Goal: Task Accomplishment & Management: Use online tool/utility

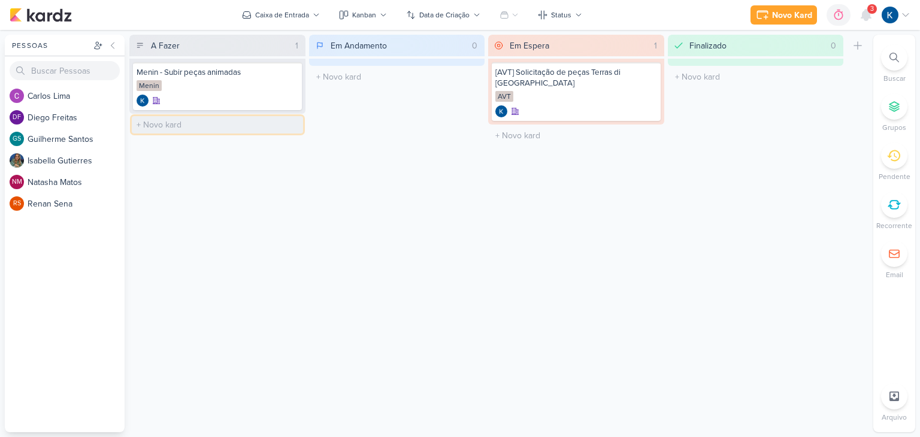
click at [188, 125] on input "text" at bounding box center [217, 124] width 171 height 17
type input "AVT - Leads semana"
click at [205, 126] on div "AVT - Leads semana" at bounding box center [218, 122] width 162 height 11
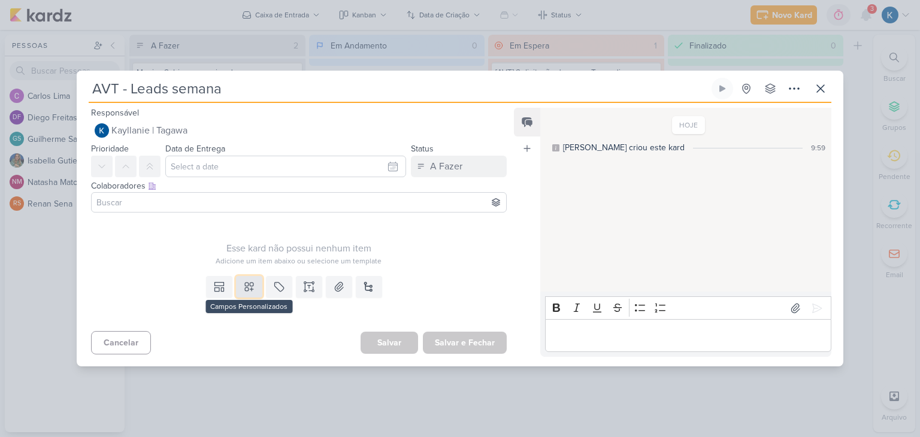
click at [253, 283] on button at bounding box center [249, 287] width 26 height 22
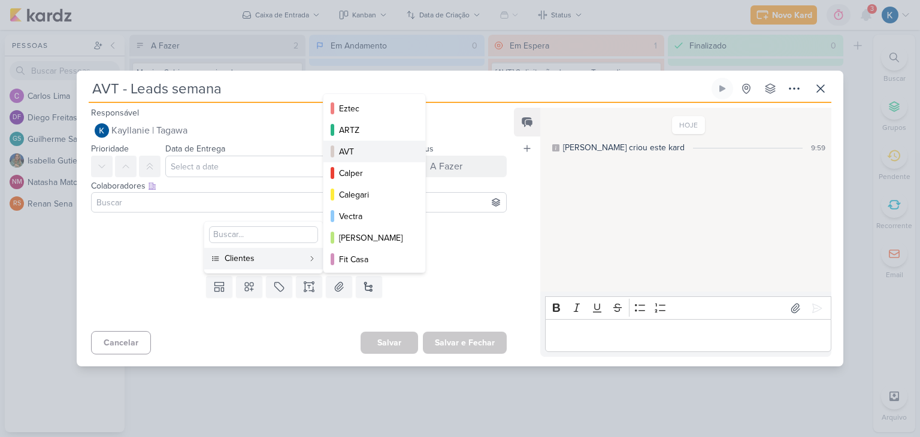
click at [374, 153] on div "AVT" at bounding box center [375, 152] width 72 height 13
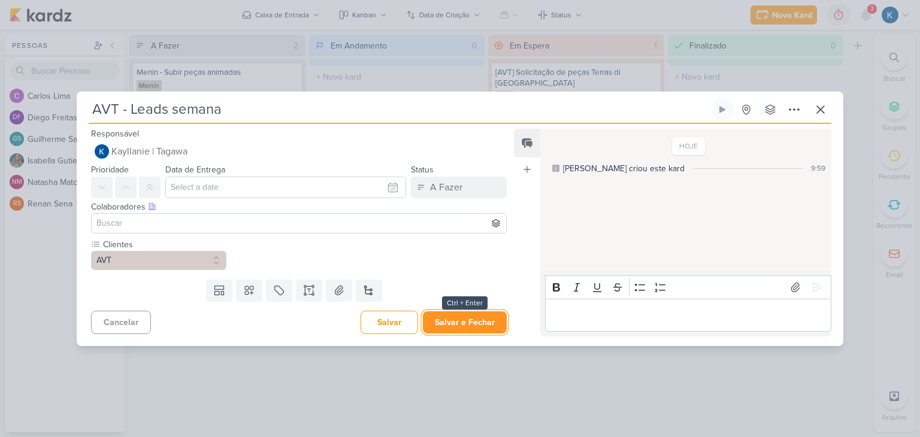
click at [460, 327] on button "Salvar e Fechar" at bounding box center [465, 322] width 84 height 22
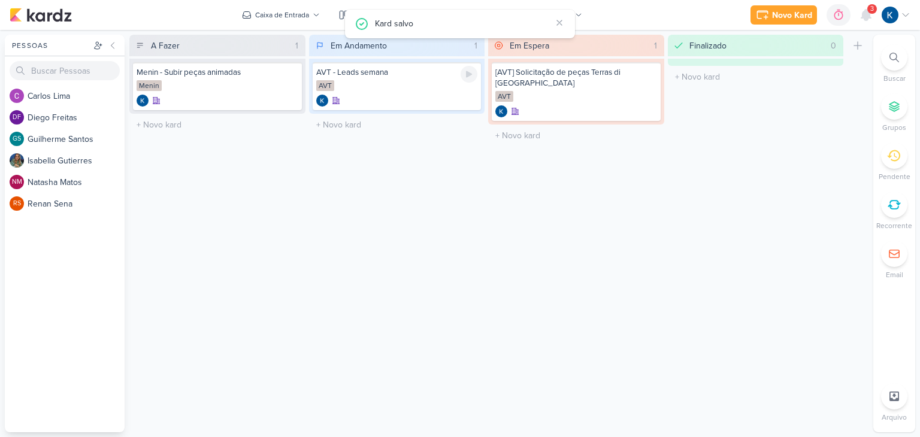
drag, startPoint x: 469, startPoint y: 72, endPoint x: 134, endPoint y: 150, distance: 344.1
click at [468, 72] on icon at bounding box center [469, 74] width 6 height 7
